Goal: Find specific page/section: Find specific page/section

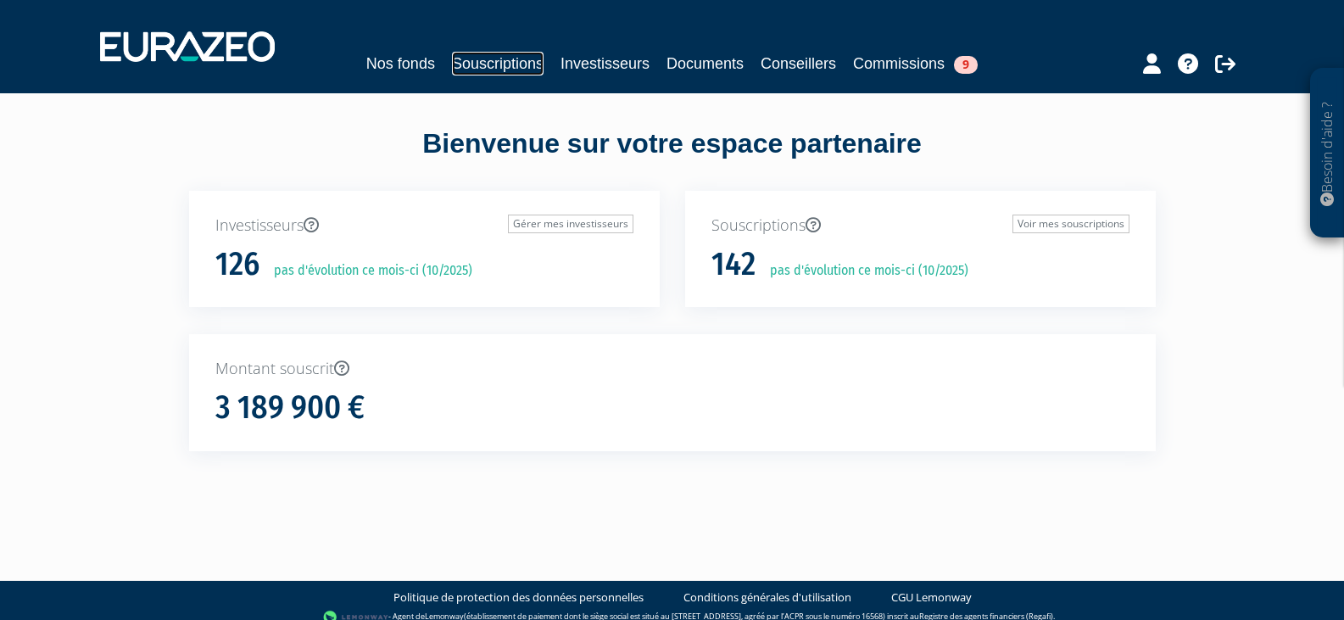
click at [520, 53] on link "Souscriptions" at bounding box center [498, 64] width 92 height 24
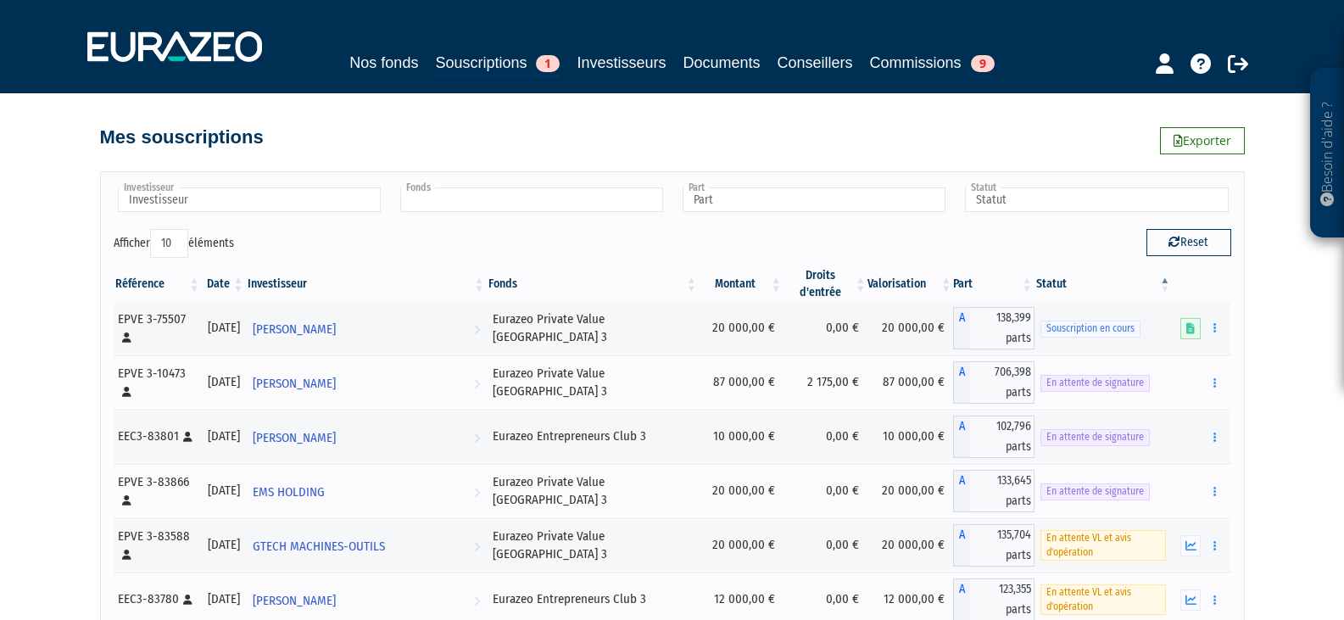
click at [499, 192] on input "text" at bounding box center [531, 199] width 263 height 25
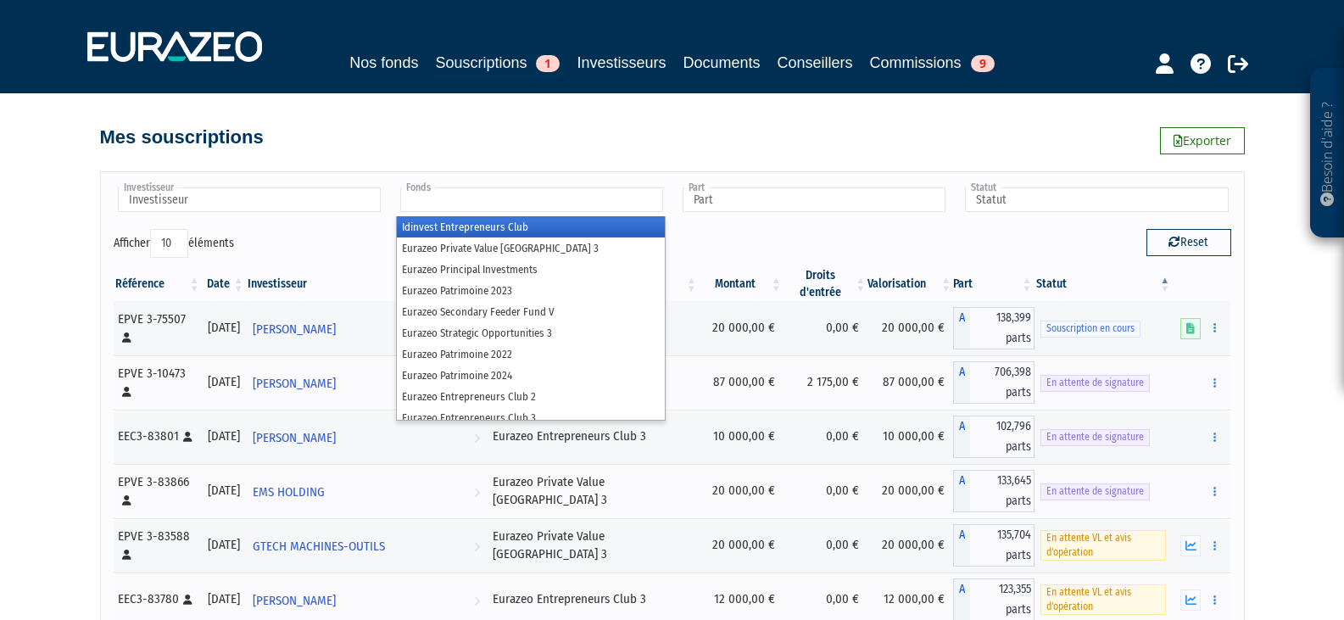
paste input "Clément Barricault"
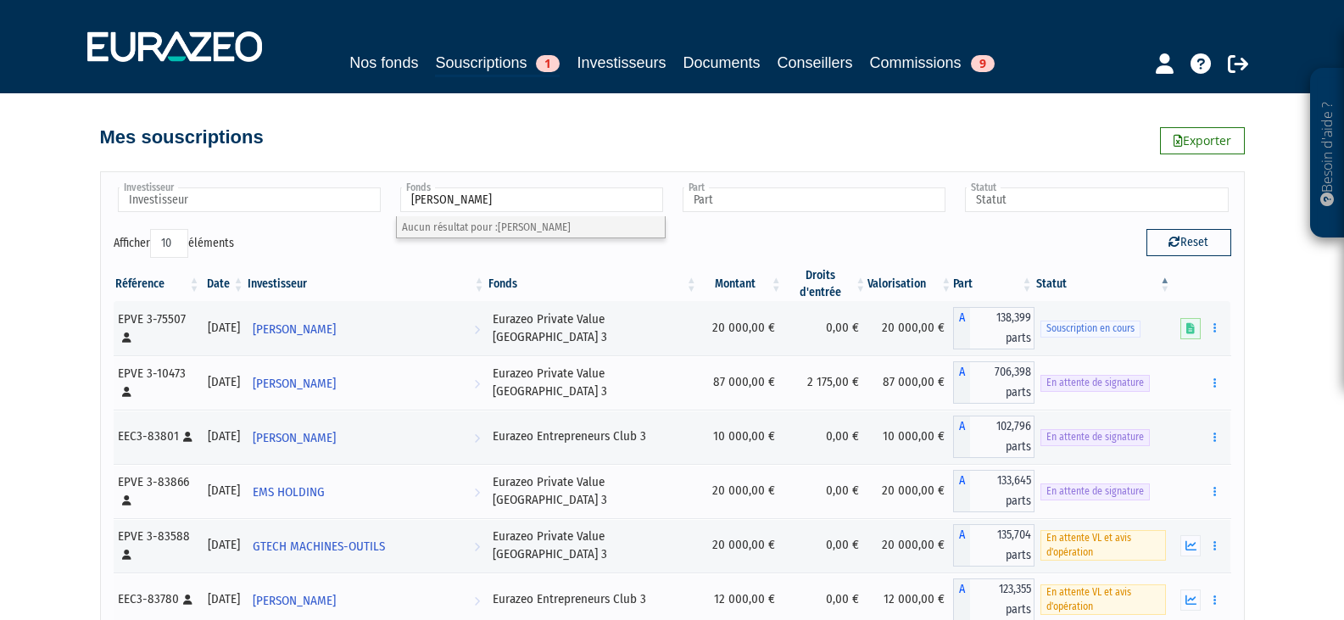
type input "Clément Barricault"
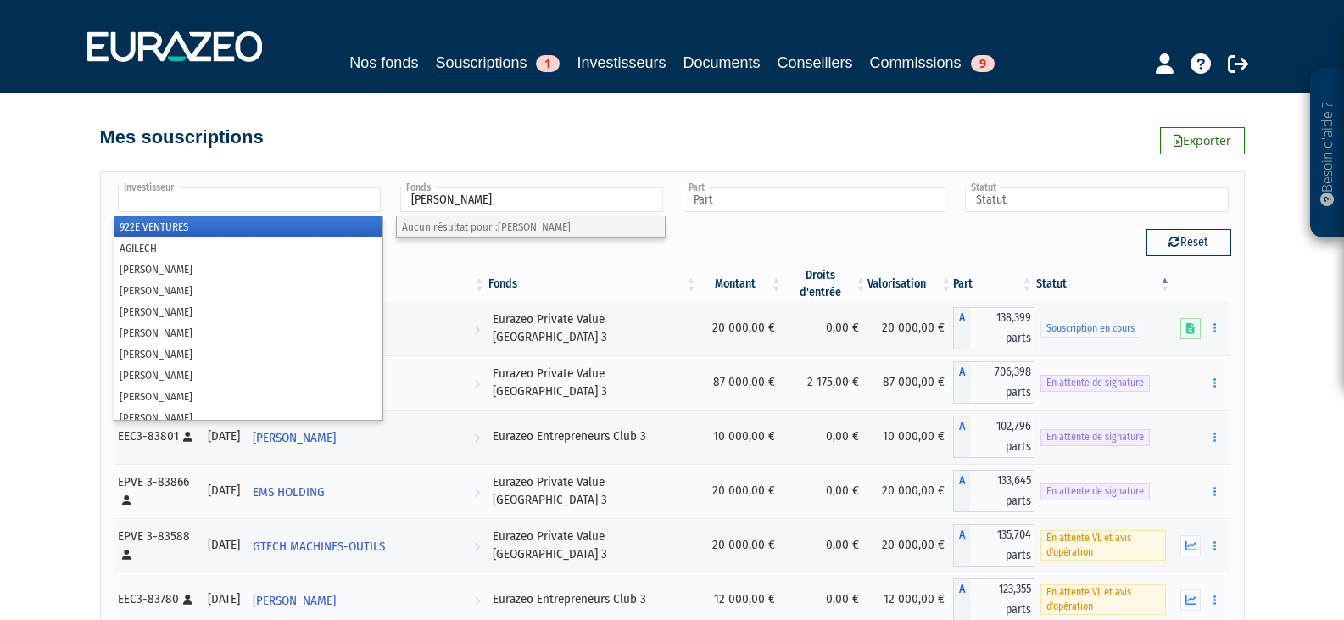
type input "Fonds"
click at [259, 198] on input "text" at bounding box center [249, 199] width 263 height 25
paste input "Clément Barricault"
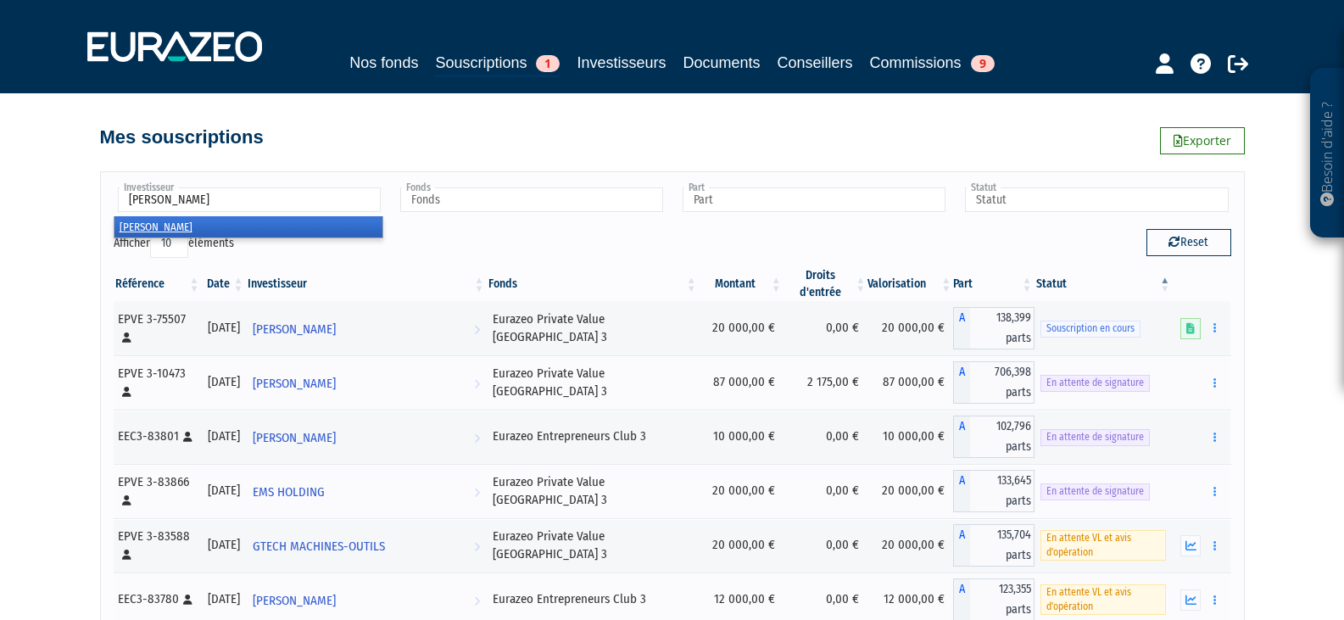
type input "Clément Barricault"
click at [225, 228] on li "Clément Barricault" at bounding box center [248, 226] width 268 height 21
